Goal: Information Seeking & Learning: Find specific fact

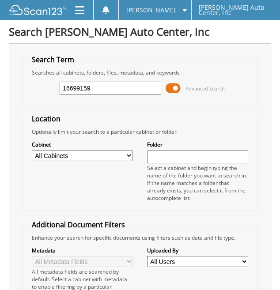
type input "16699159"
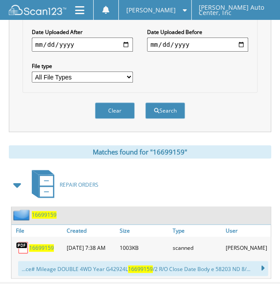
scroll to position [290, 0]
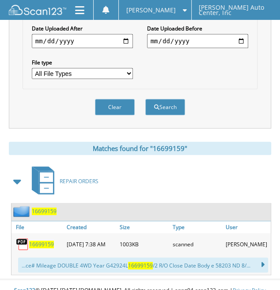
click at [36, 240] on span "16699159" at bounding box center [41, 243] width 25 height 7
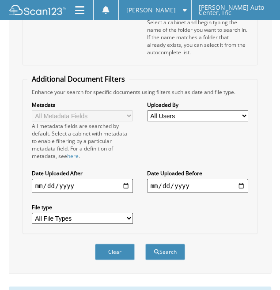
scroll to position [0, 0]
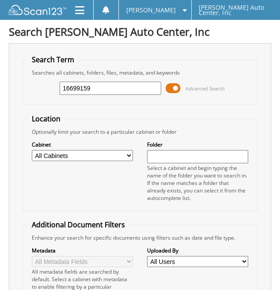
drag, startPoint x: 116, startPoint y: 86, endPoint x: -53, endPoint y: 64, distance: 170.3
type input "16697616"
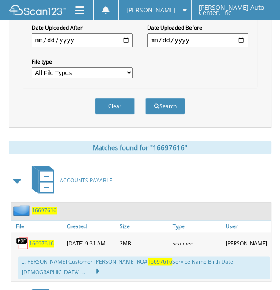
scroll to position [353, 0]
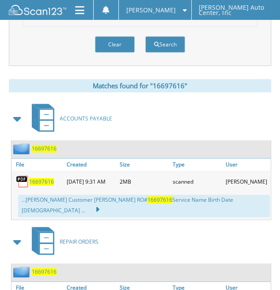
click at [42, 178] on span "16697616" at bounding box center [41, 181] width 25 height 7
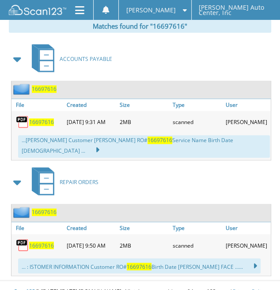
scroll to position [413, 0]
